Goal: Find specific page/section: Find specific page/section

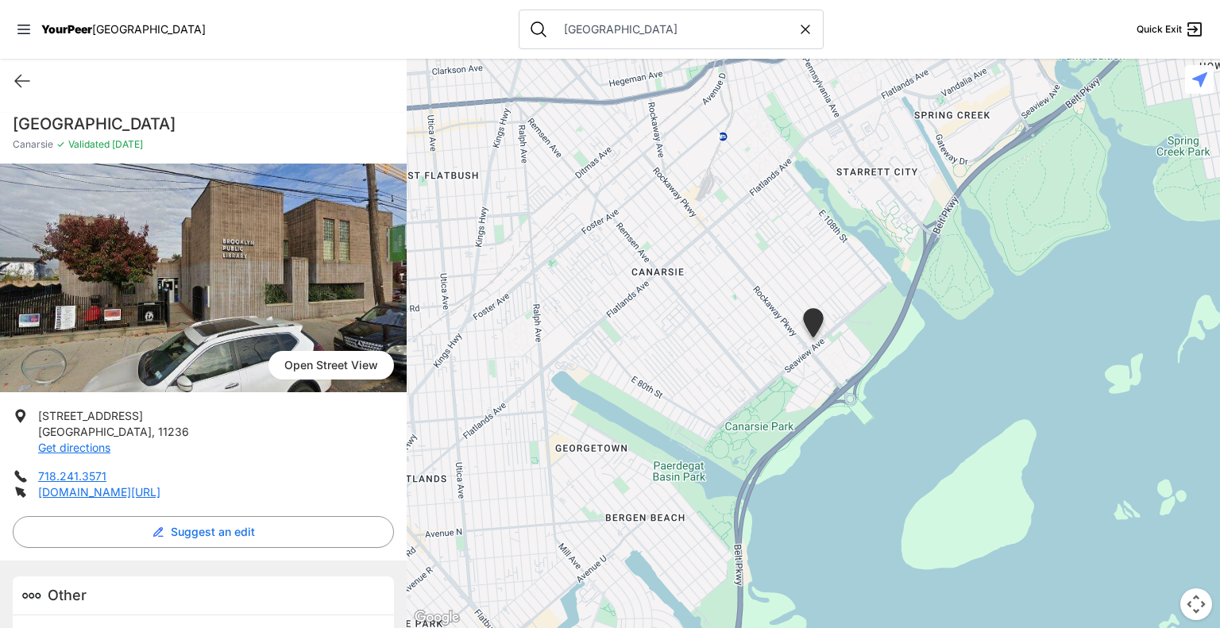
click at [798, 32] on icon at bounding box center [806, 29] width 16 height 16
click at [645, 27] on input "text" at bounding box center [683, 29] width 259 height 16
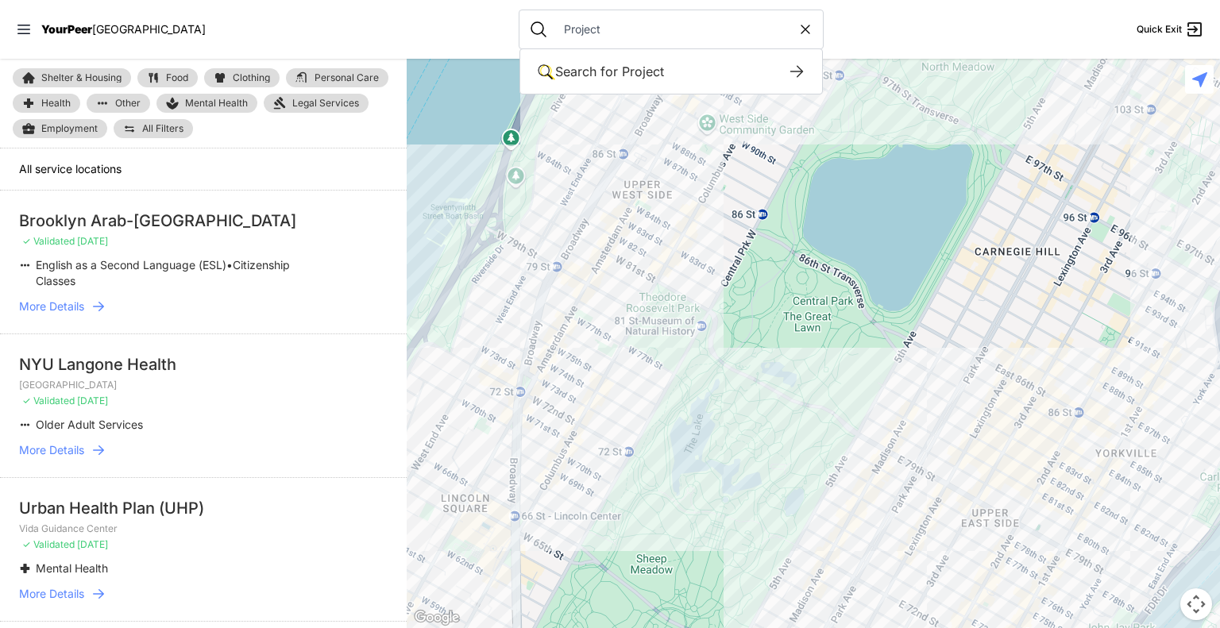
type input "Project h"
select select "recentlyUpdated"
type input "o"
select select "recentlyUpdated"
type input "project hospitality"
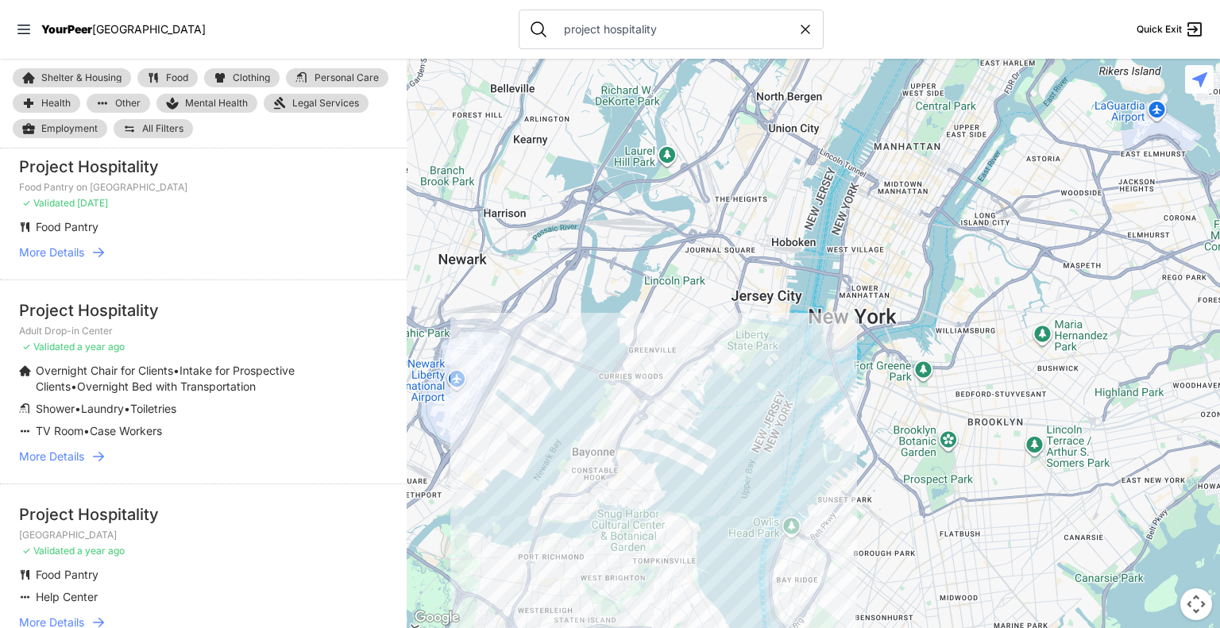
scroll to position [373, 0]
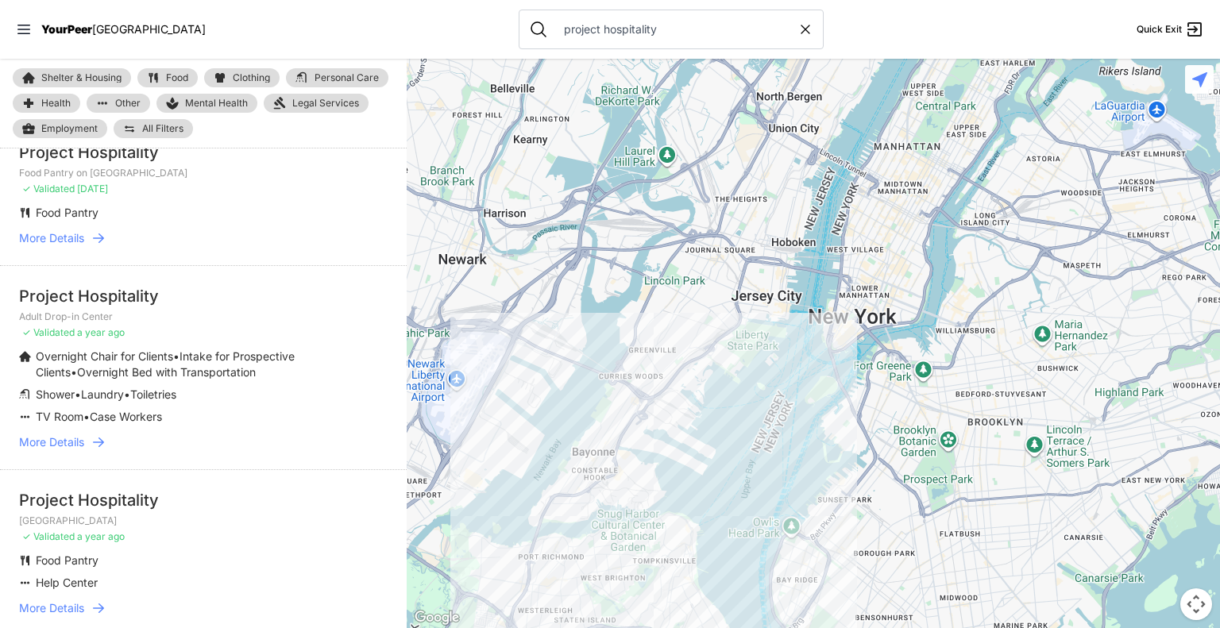
click at [35, 438] on span "More Details" at bounding box center [51, 443] width 65 height 16
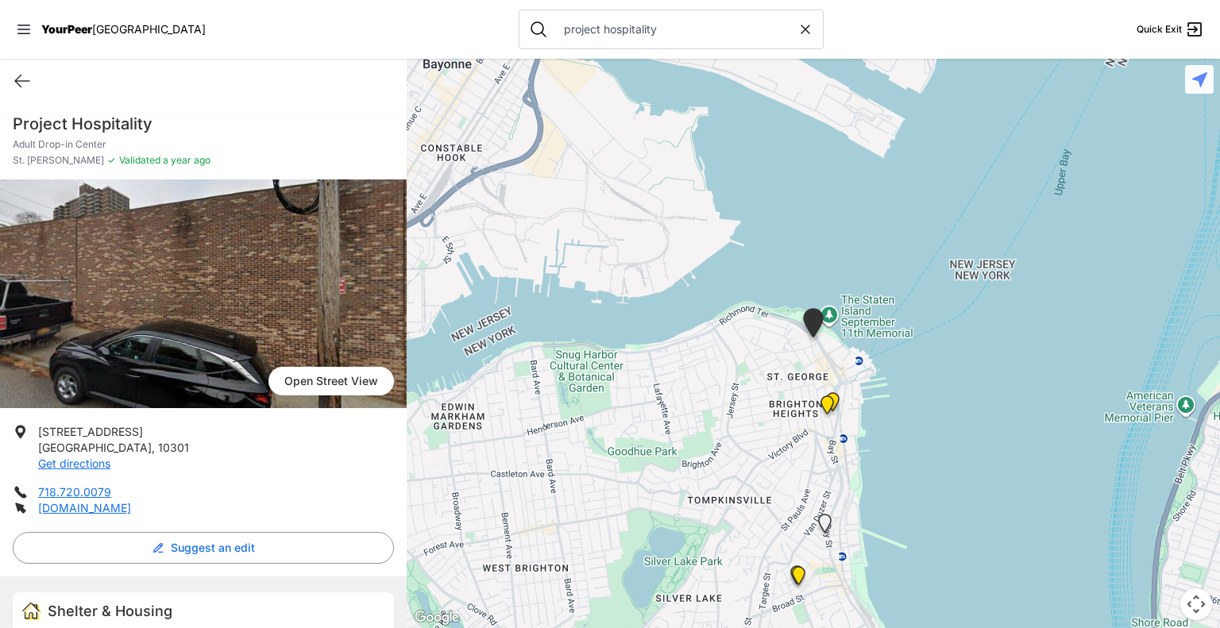
drag, startPoint x: 164, startPoint y: 432, endPoint x: 33, endPoint y: 438, distance: 130.4
click at [33, 438] on li "[STREET_ADDRESS] Get directions" at bounding box center [203, 448] width 381 height 48
copy span "[STREET_ADDRESS]"
click at [19, 83] on icon at bounding box center [22, 80] width 19 height 19
